Goal: Check status: Check status

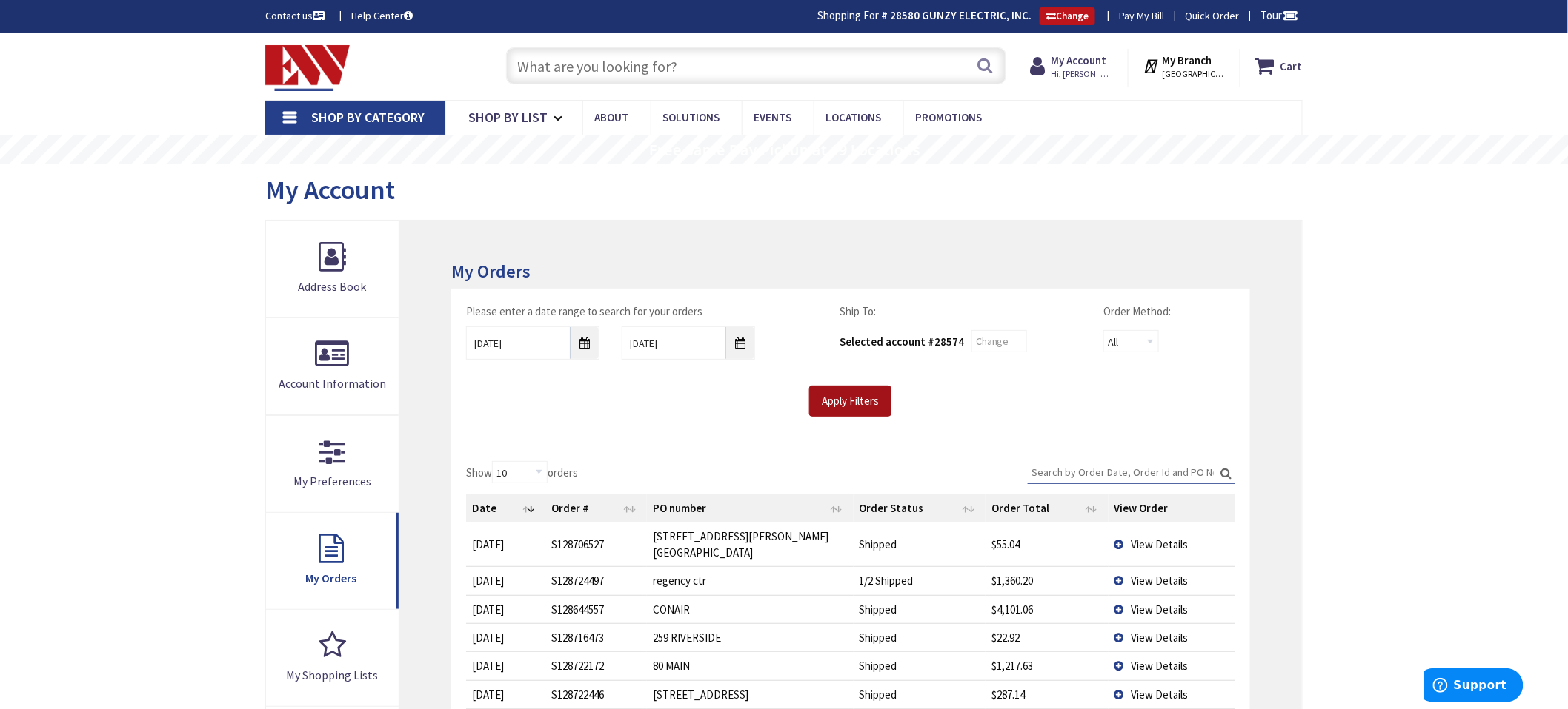
click at [870, 400] on input "Apply Filters" at bounding box center [850, 401] width 82 height 32
click at [530, 67] on input "text" at bounding box center [756, 66] width 500 height 37
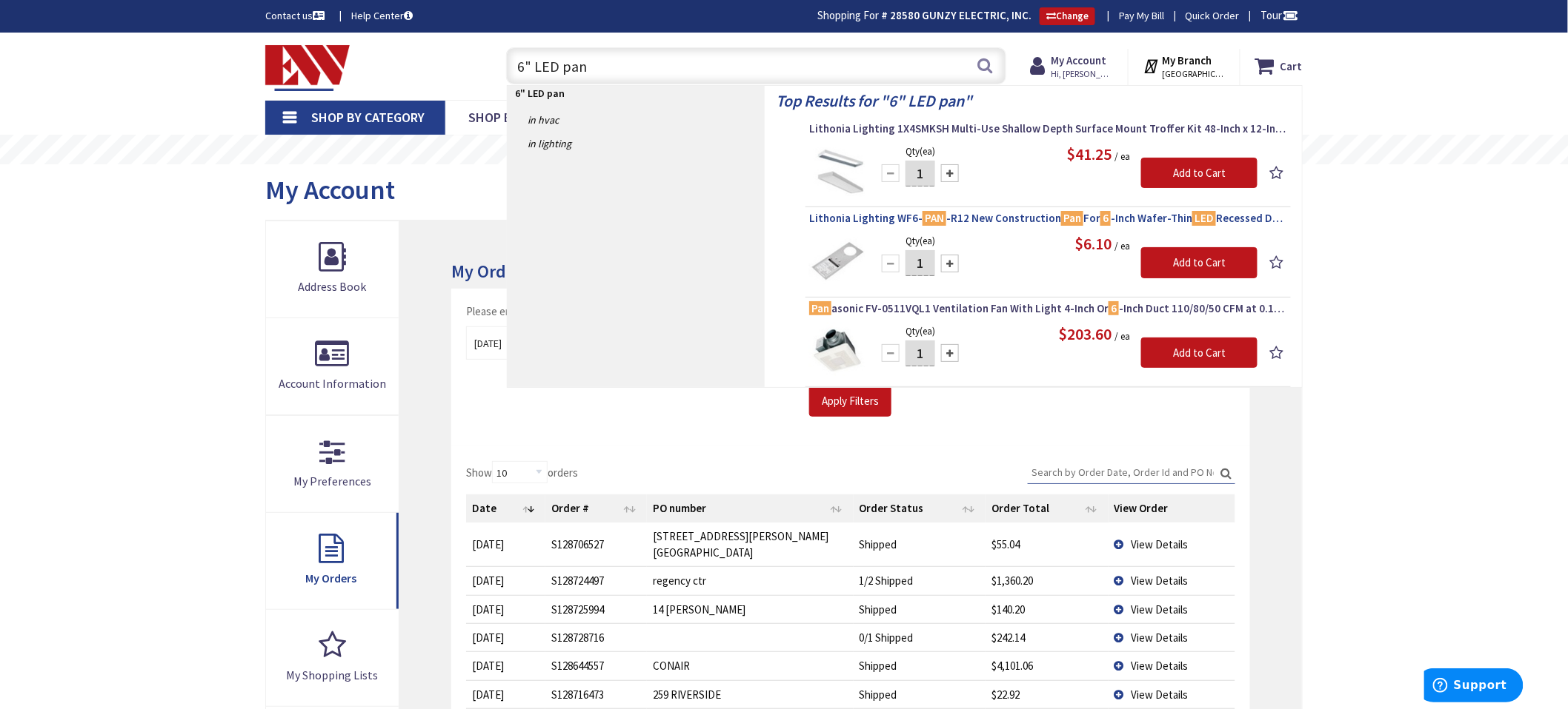
type input "6" LED pan"
click at [912, 220] on span "Lithonia Lighting WF6- PAN -R12 New Construction Pan For 6 -Inch Wafer-Thin LED…" at bounding box center [1047, 218] width 478 height 14
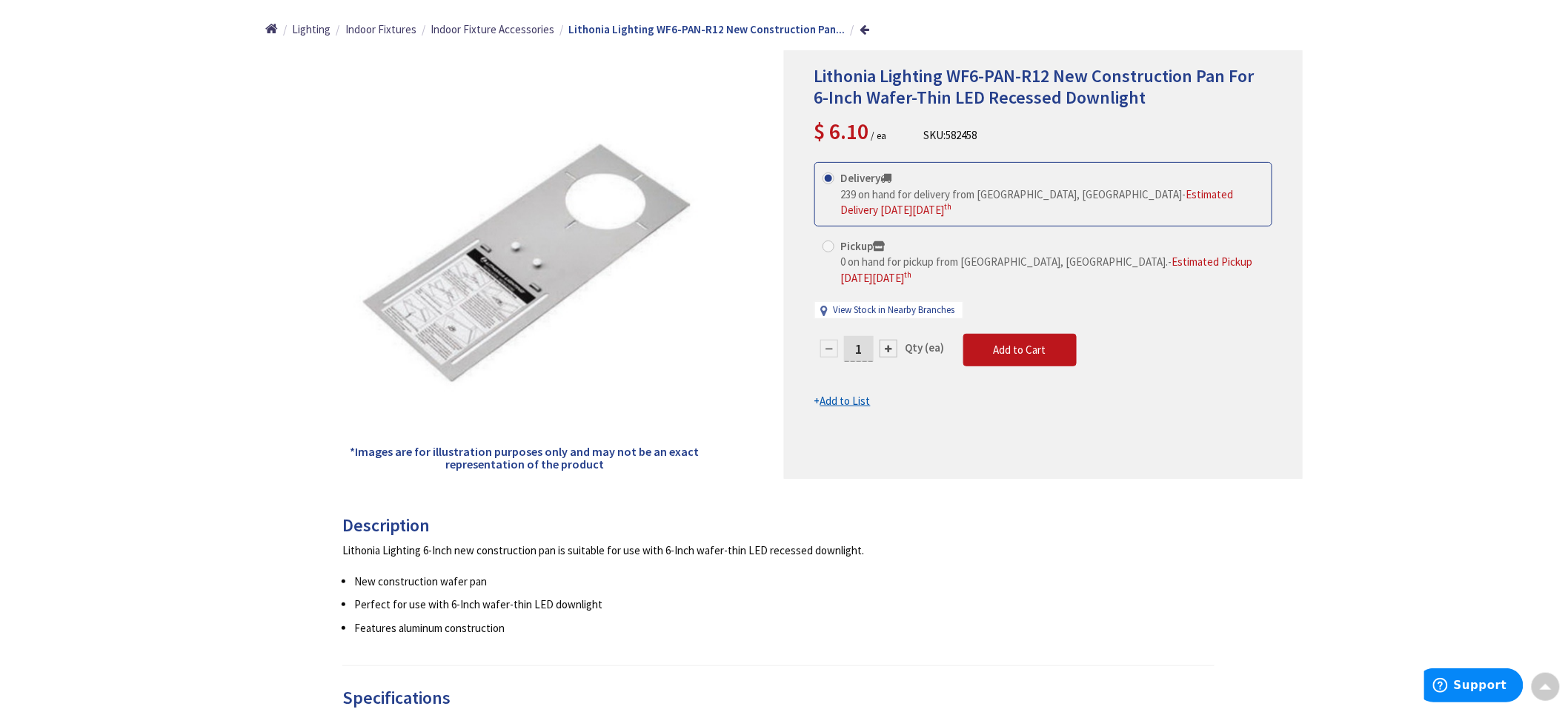
scroll to position [166, 0]
type input "[GEOGRAPHIC_DATA][PERSON_NAME], [GEOGRAPHIC_DATA]"
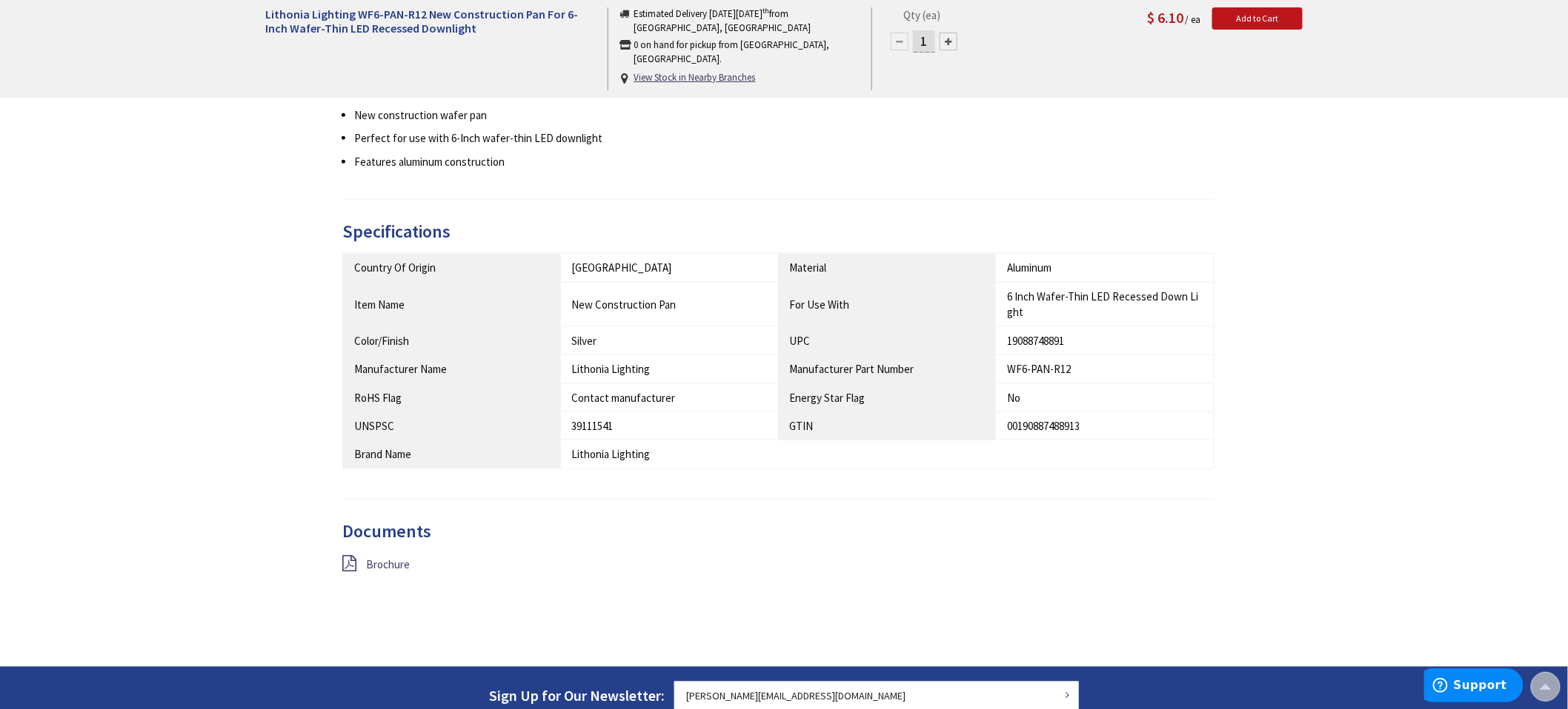
scroll to position [660, 0]
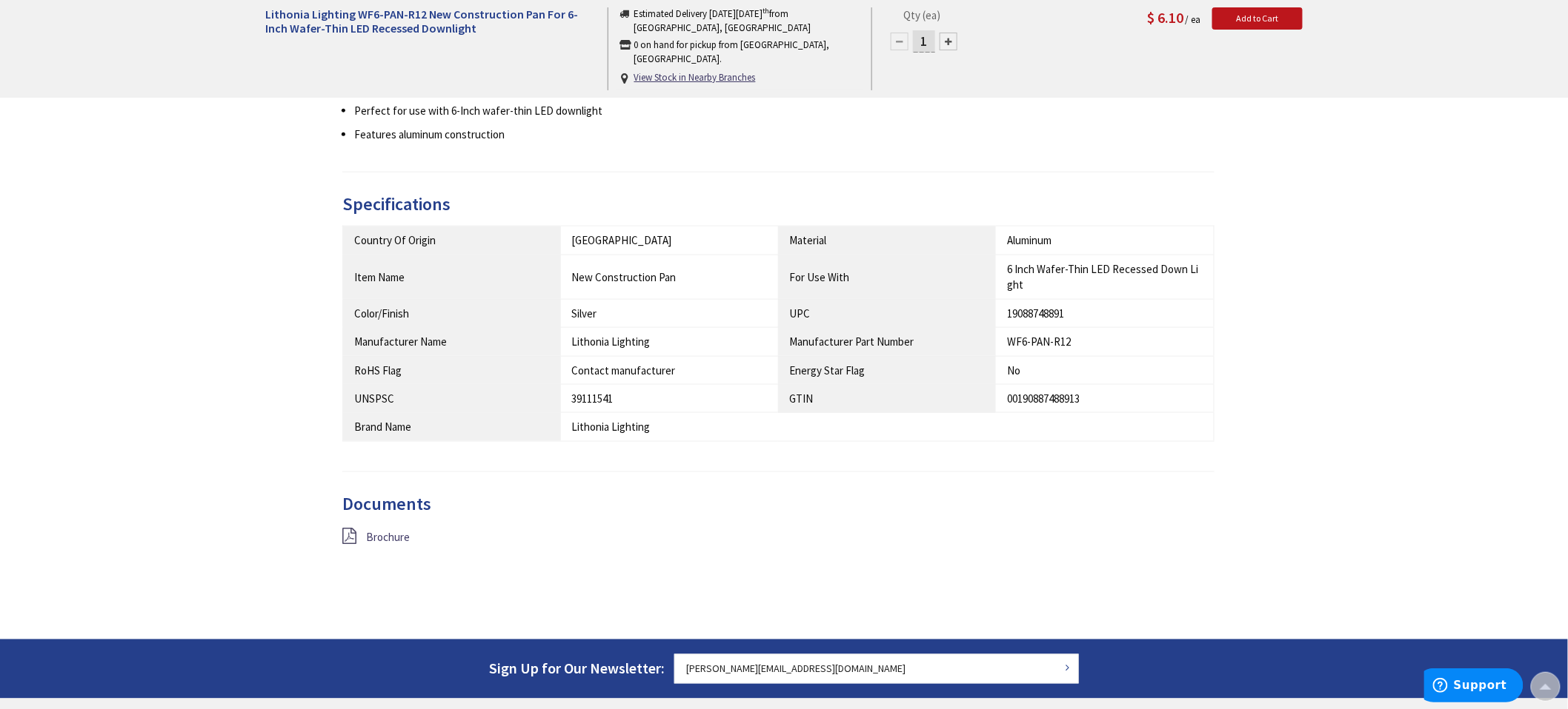
click at [351, 537] on icon at bounding box center [349, 537] width 14 height 16
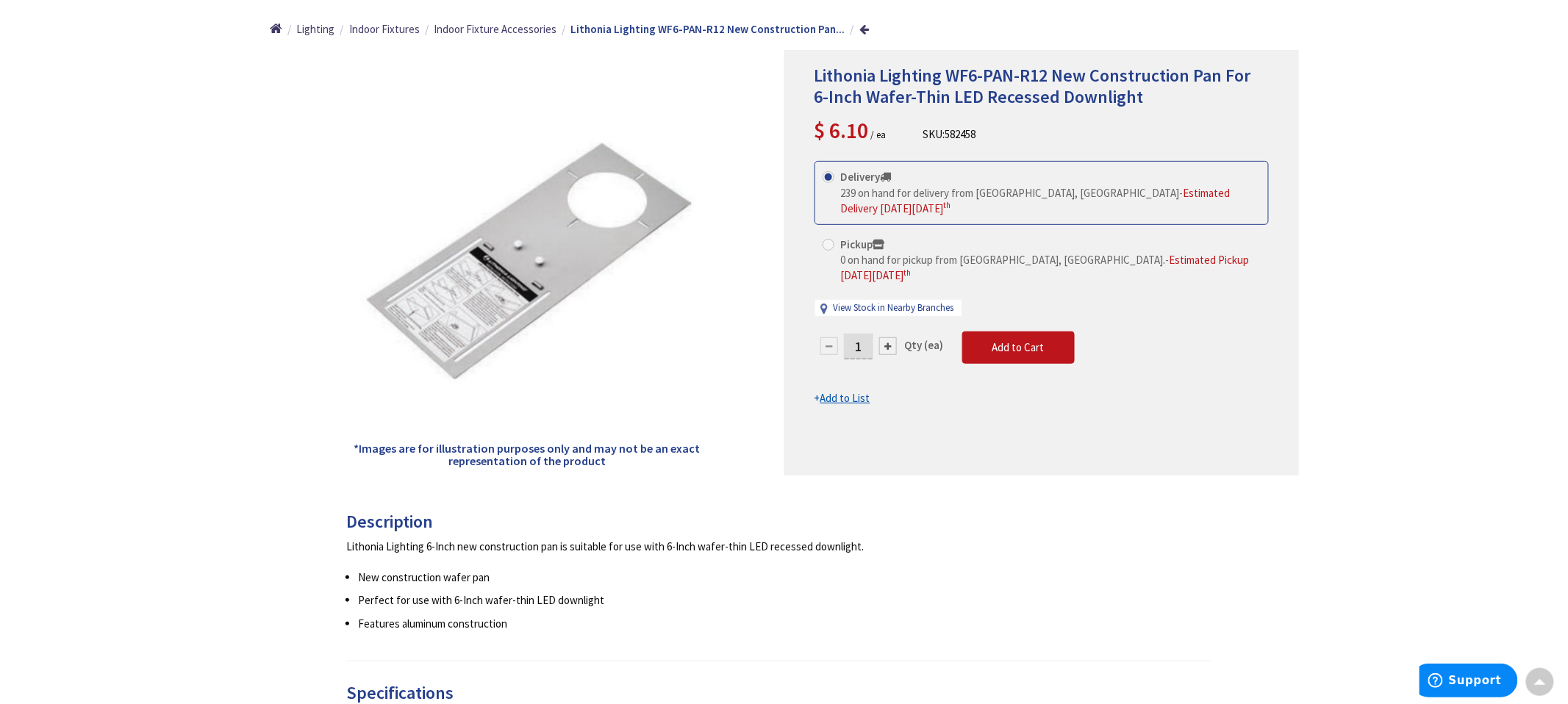
scroll to position [0, 0]
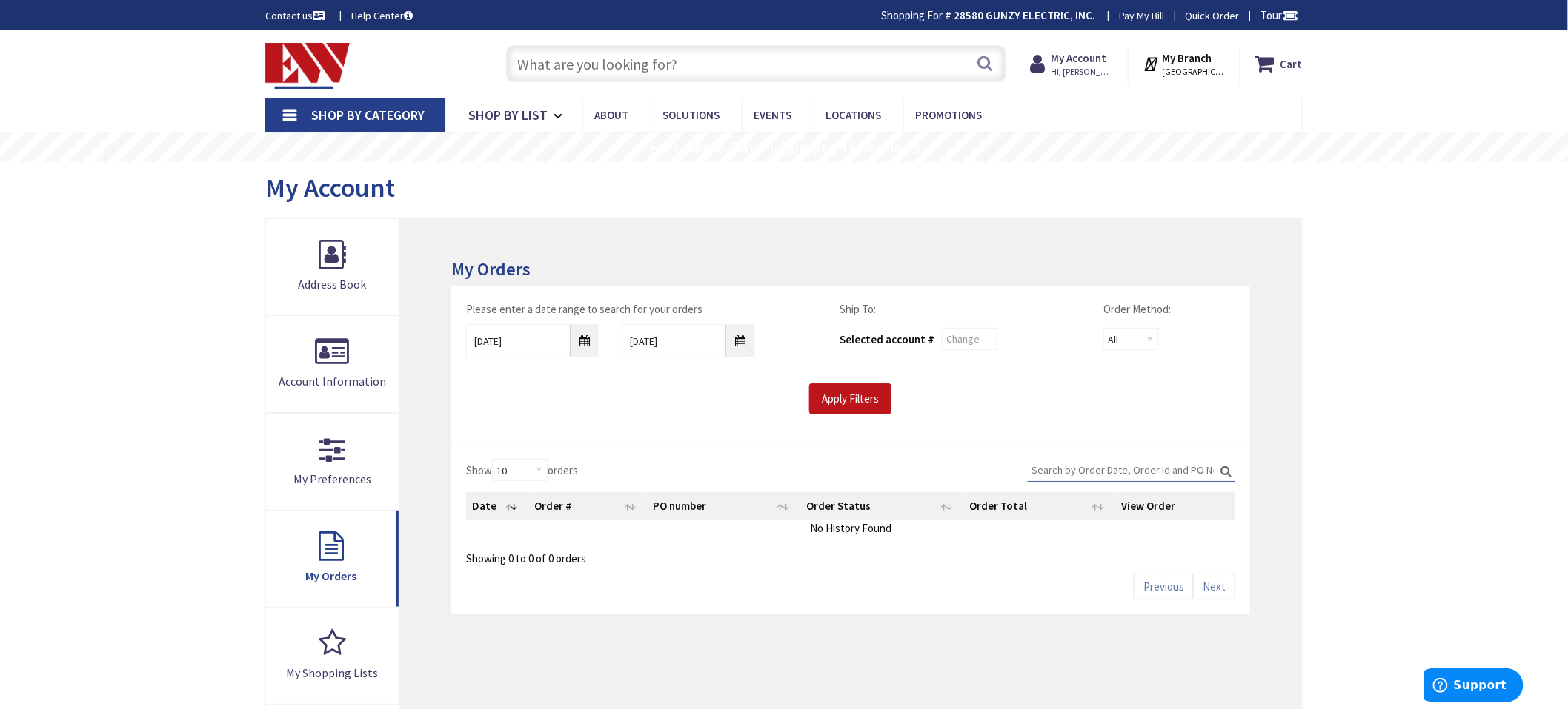
click at [529, 65] on input "text" at bounding box center [756, 63] width 500 height 37
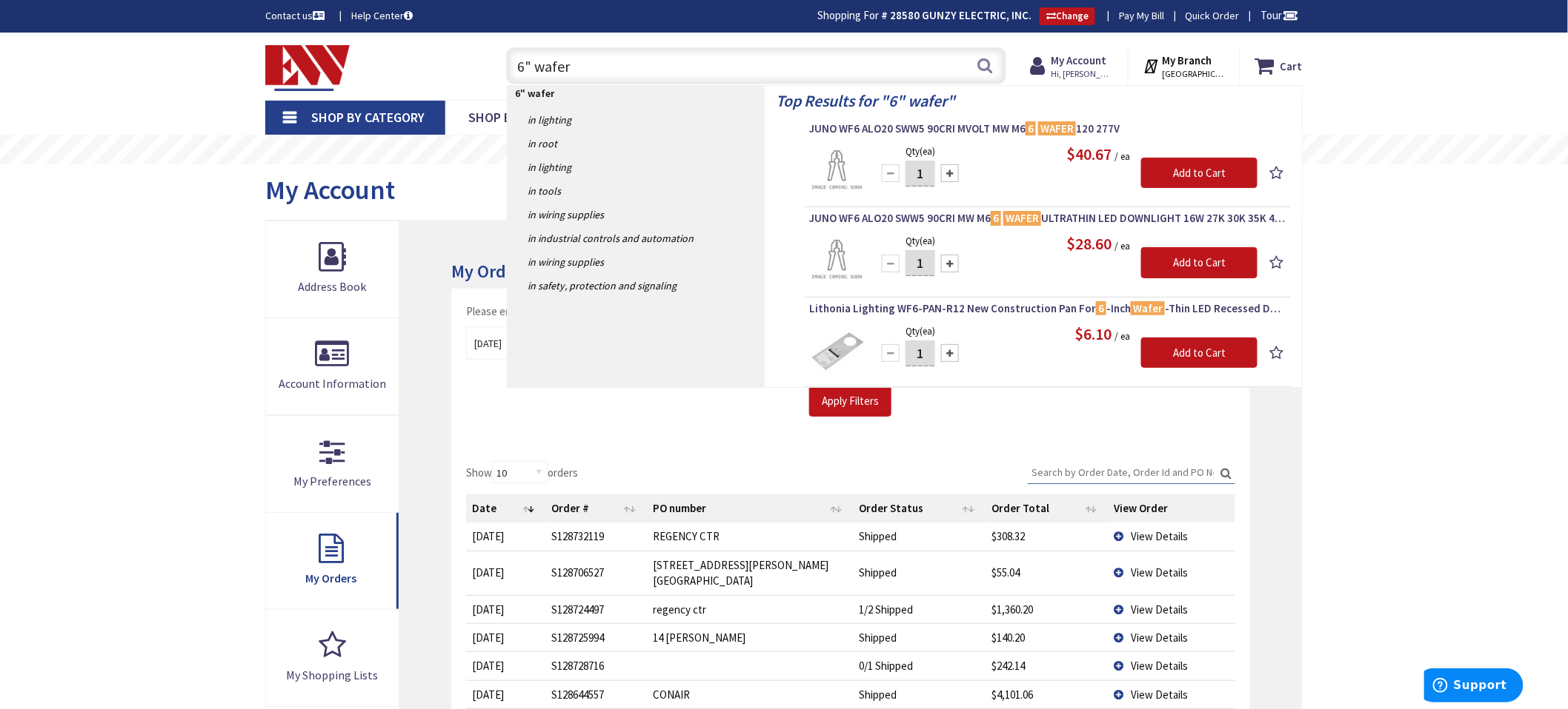
type input "6" wafer"
click at [1415, 309] on div "Skip to Content Toggle Nav 6" wafer 6" wafer Search Cart My Cart Close" at bounding box center [784, 673] width 1568 height 1280
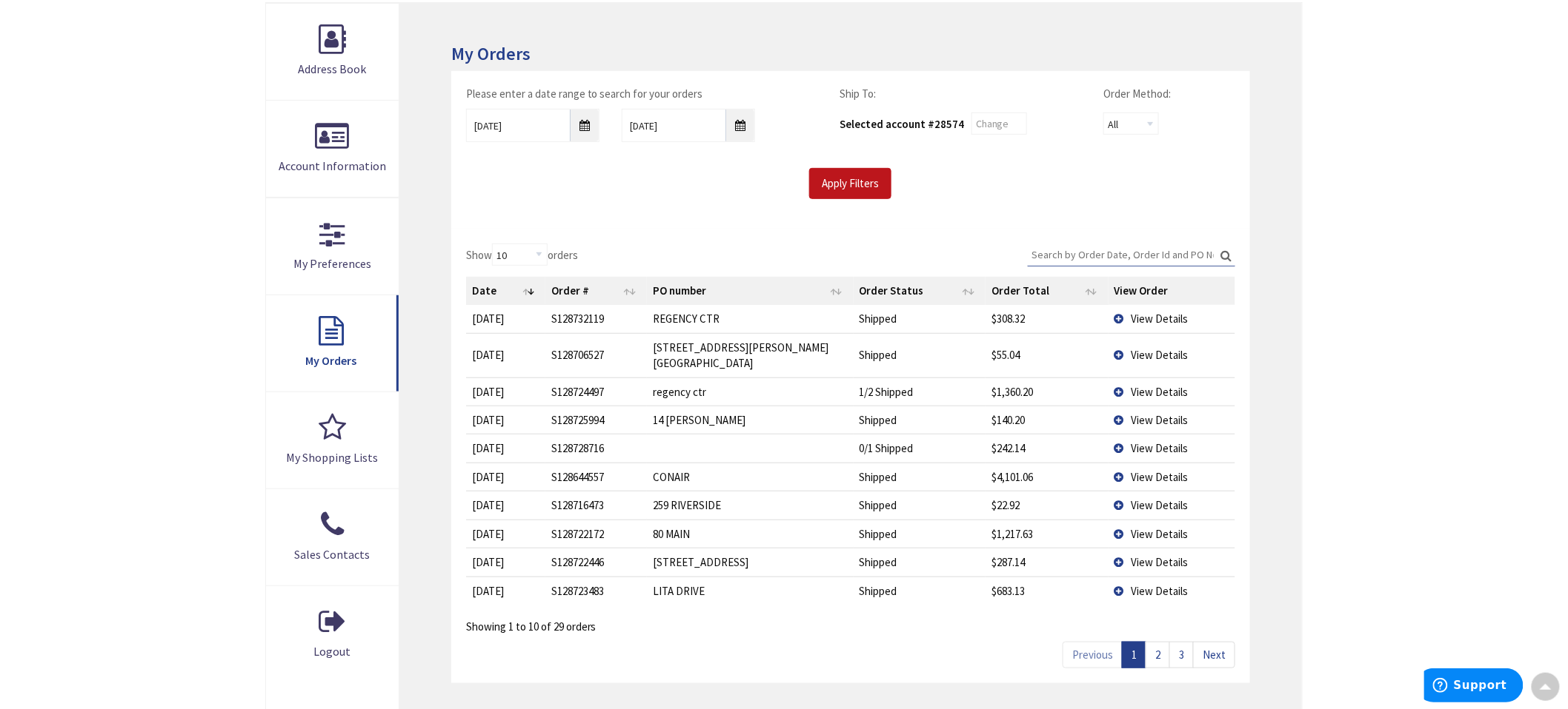
scroll to position [247, 0]
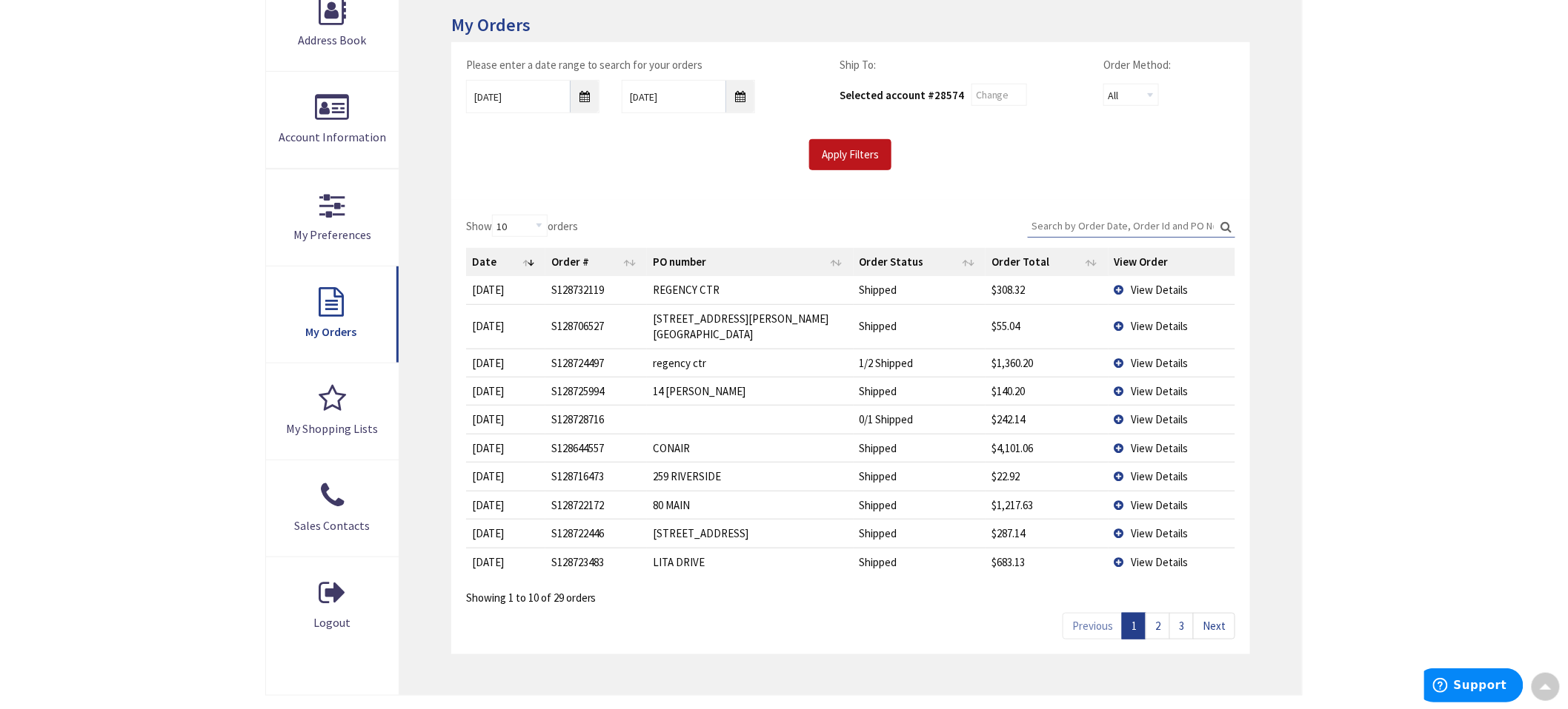
click at [1157, 613] on link "2" at bounding box center [1157, 626] width 25 height 26
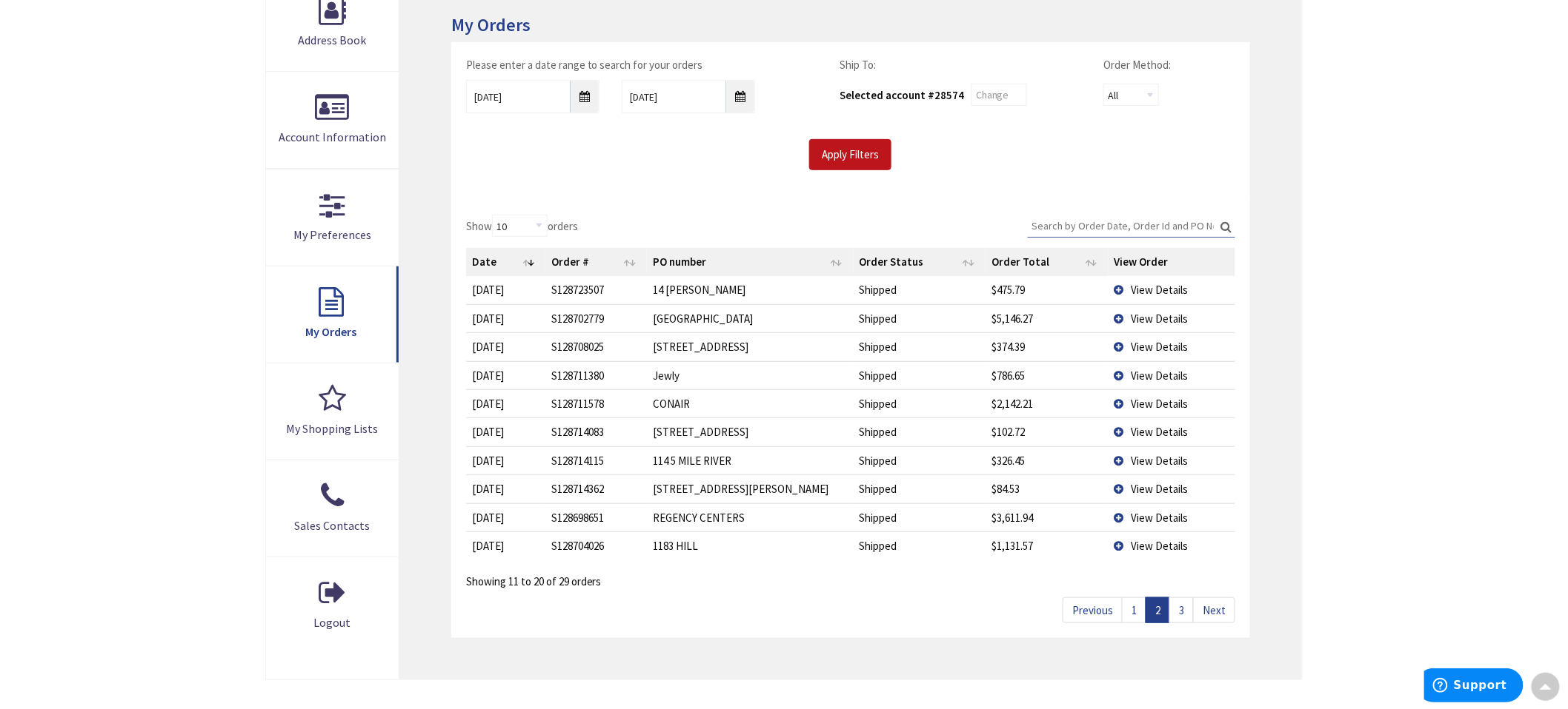
click at [1178, 609] on link "3" at bounding box center [1181, 610] width 25 height 26
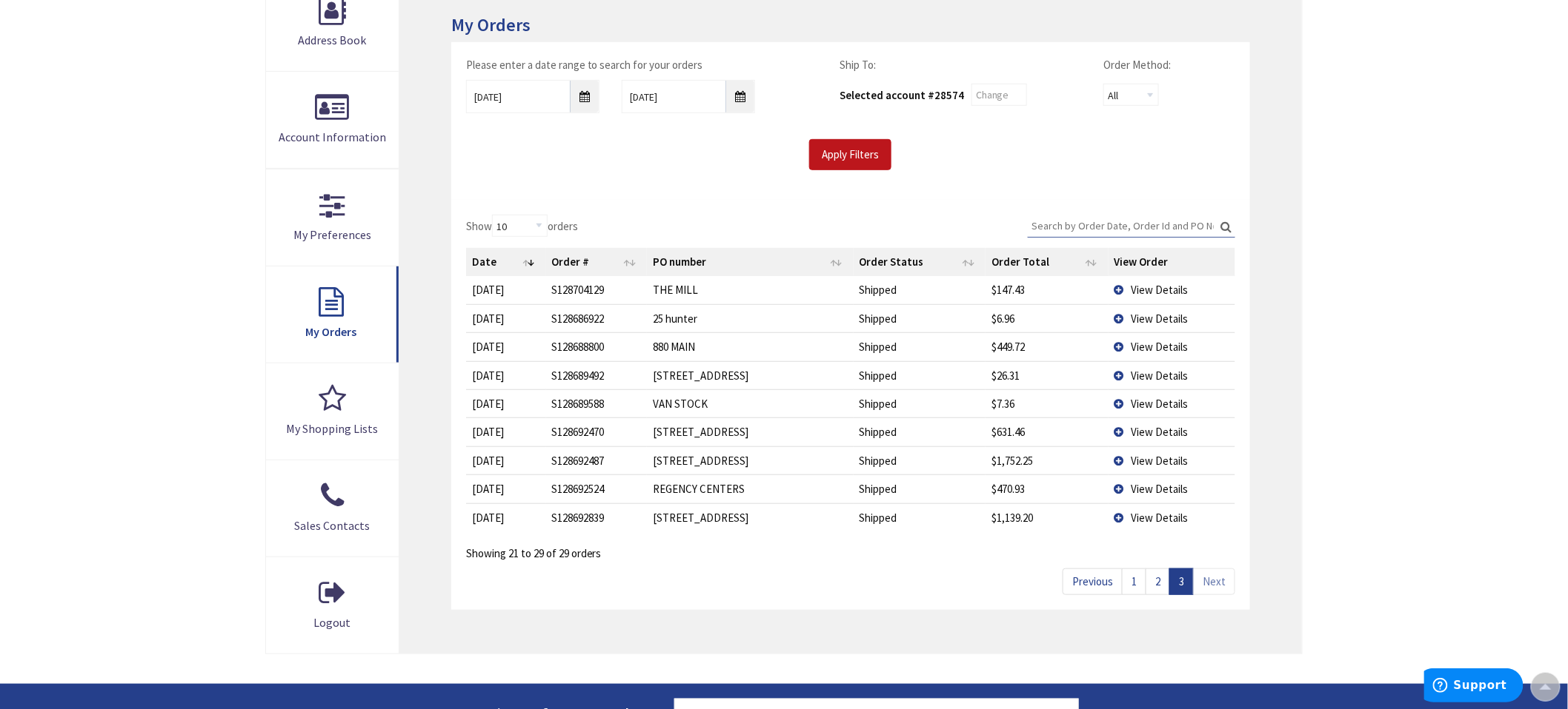
click at [1127, 431] on td "View Details" at bounding box center [1172, 431] width 127 height 28
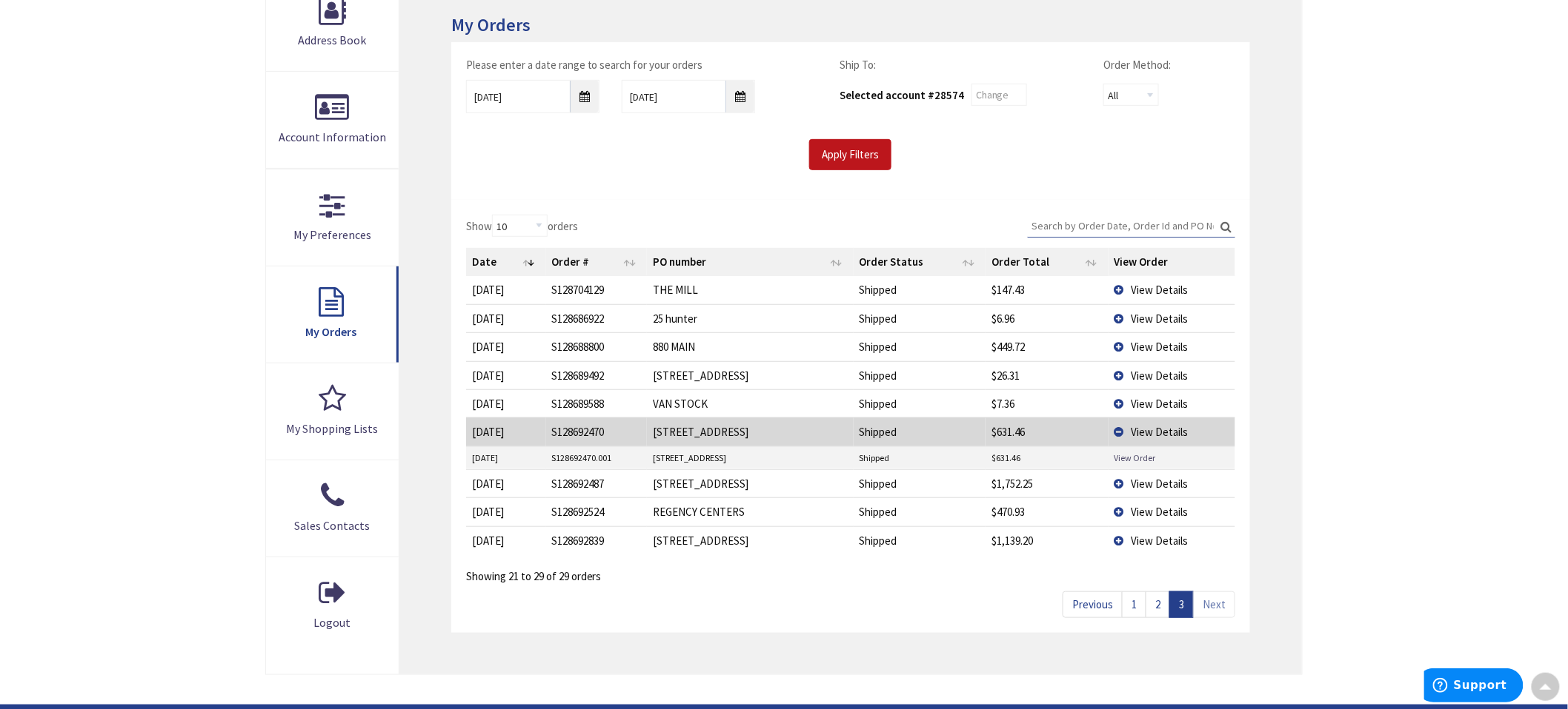
click at [1130, 456] on link "View Order" at bounding box center [1134, 457] width 41 height 12
click at [1156, 603] on link "2" at bounding box center [1157, 604] width 25 height 26
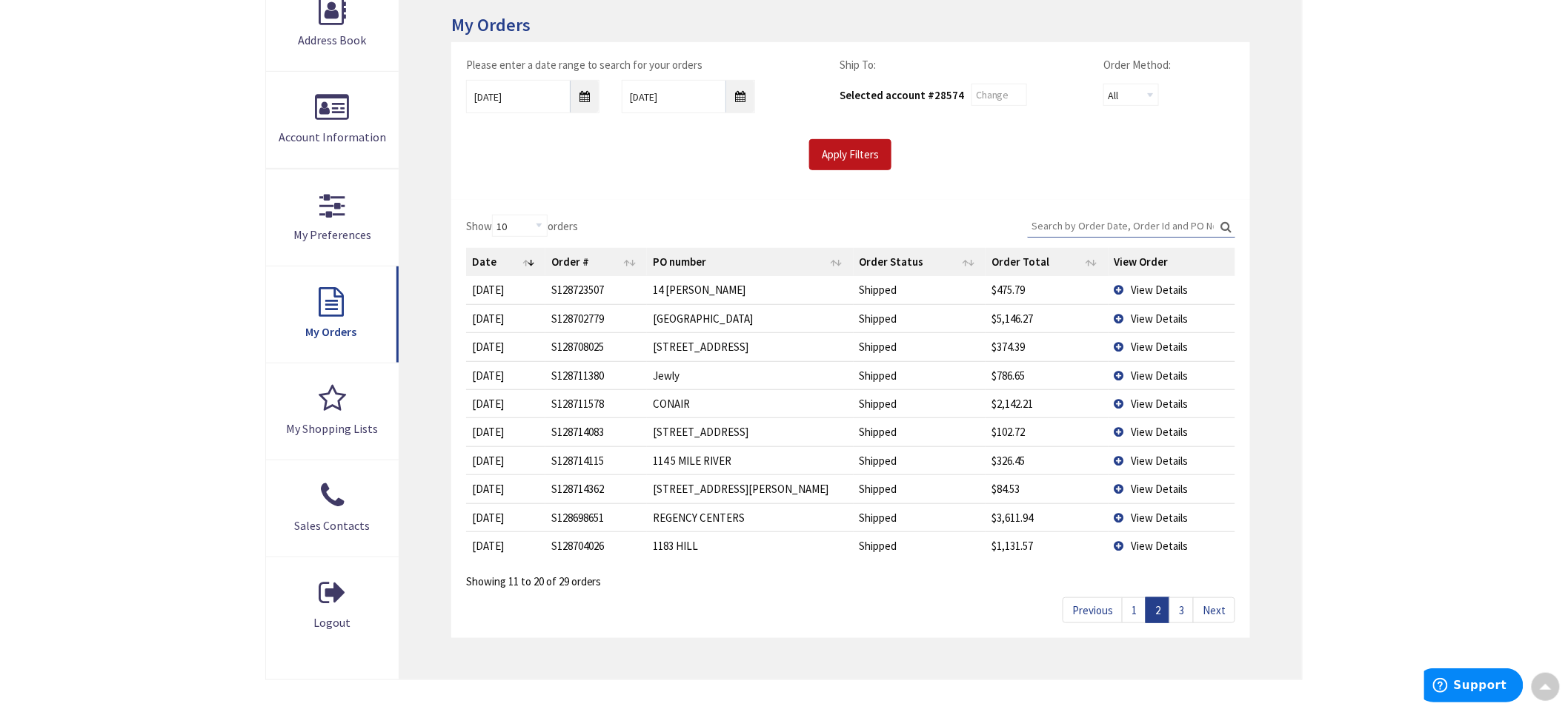
click at [1131, 608] on link "1" at bounding box center [1134, 610] width 25 height 26
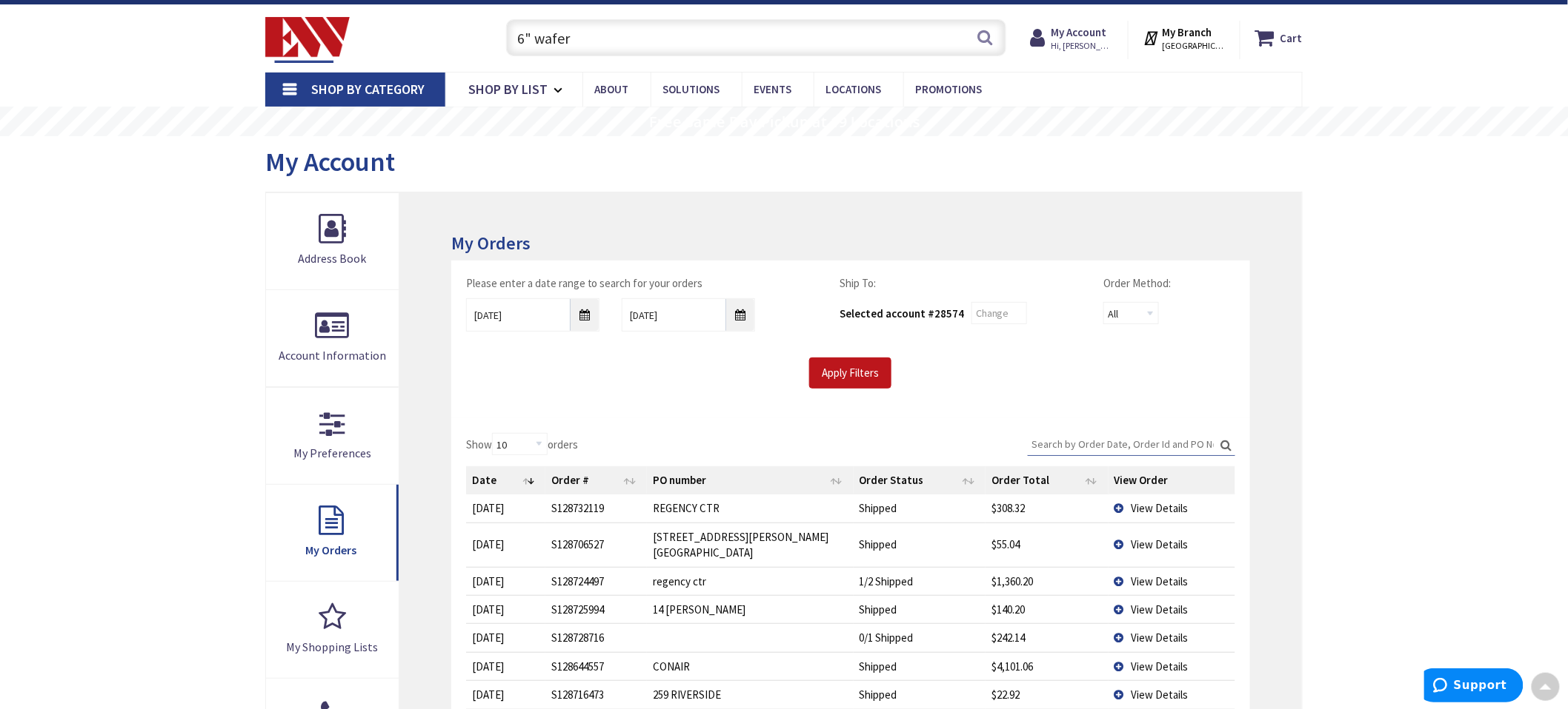
scroll to position [0, 0]
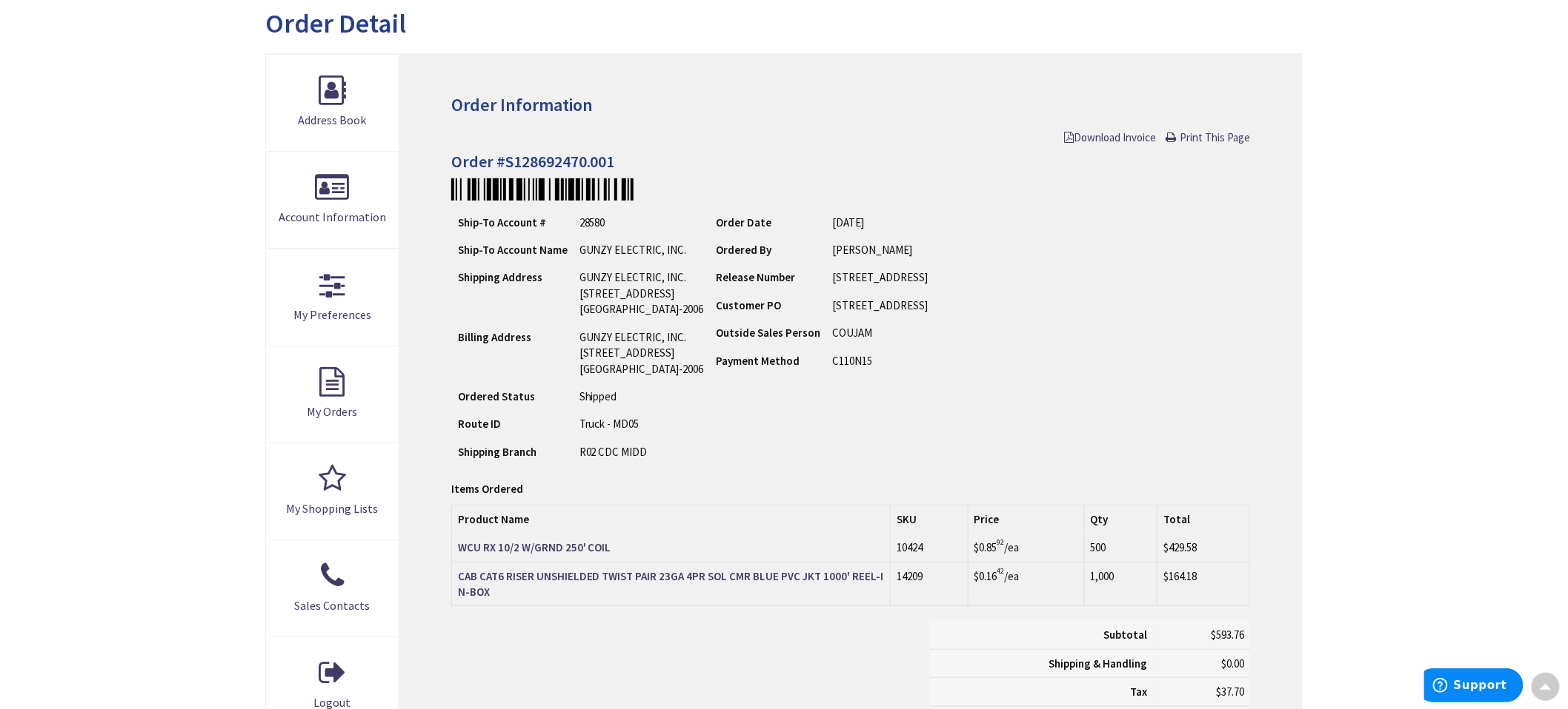
scroll to position [166, 0]
